Goal: Information Seeking & Learning: Learn about a topic

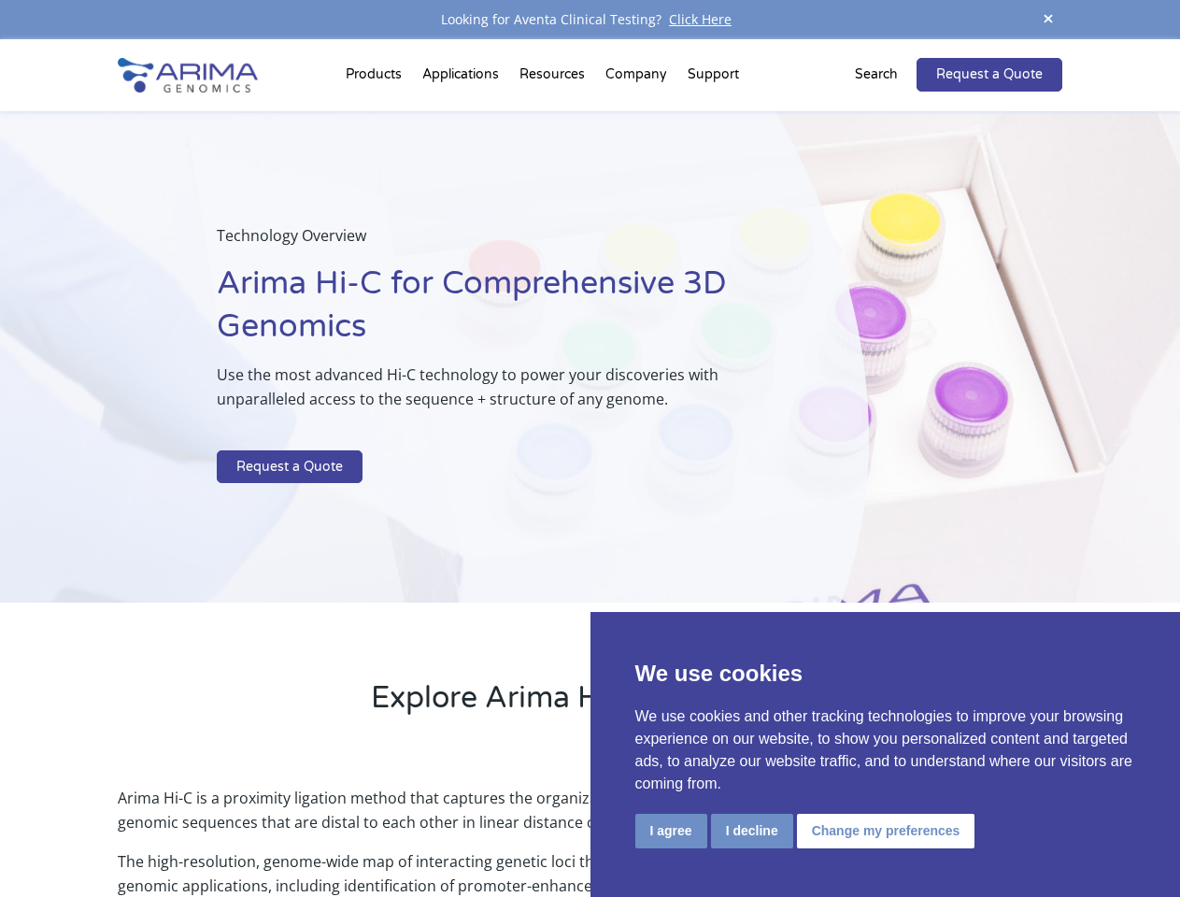
click at [589, 448] on p at bounding box center [496, 438] width 558 height 24
click at [671, 830] on button "I agree" at bounding box center [671, 830] width 72 height 35
click at [751, 830] on p "Arima Hi-C is a proximity ligation method that captures the organizational stru…" at bounding box center [589, 817] width 943 height 64
click at [883, 830] on p "Arima Hi-C is a proximity ligation method that captures the organizational stru…" at bounding box center [589, 817] width 943 height 64
click at [1048, 20] on span at bounding box center [1048, 19] width 28 height 25
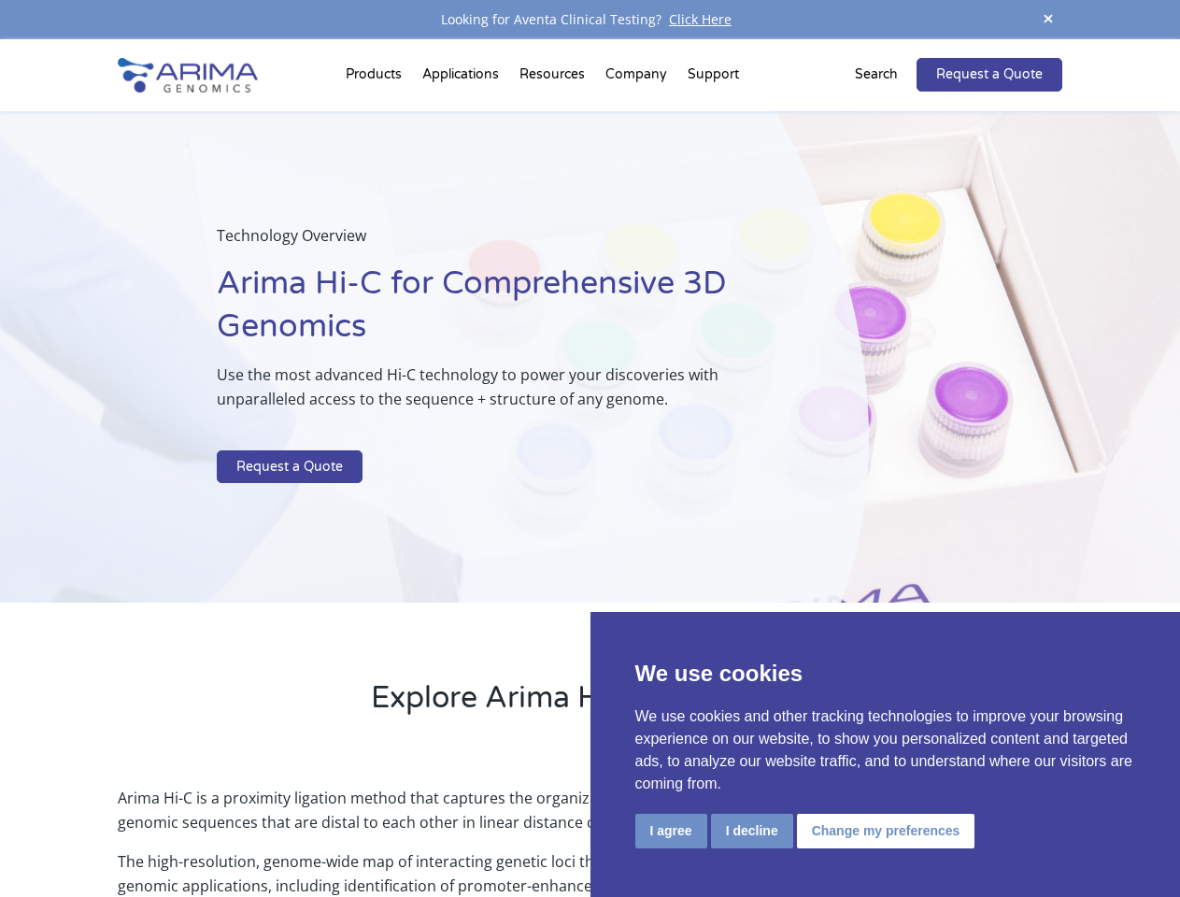
click at [589, 468] on div "Technology Overview Arima Hi-C for Comprehensive 3D Genomics Use the most advan…" at bounding box center [434, 357] width 869 height 492
click at [376, 111] on div "Technology Overview Arima Hi-C for Comprehensive 3D Genomics Use the most advan…" at bounding box center [434, 357] width 869 height 492
click at [554, 111] on div "Technology Overview Arima Hi-C for Comprehensive 3D Genomics Use the most advan…" at bounding box center [434, 357] width 869 height 492
click at [637, 111] on div "Technology Overview Arima Hi-C for Comprehensive 3D Genomics Use the most advan…" at bounding box center [434, 357] width 869 height 492
click at [713, 111] on div "Technology Overview Arima Hi-C for Comprehensive 3D Genomics Use the most advan…" at bounding box center [434, 357] width 869 height 492
